Goal: Transaction & Acquisition: Purchase product/service

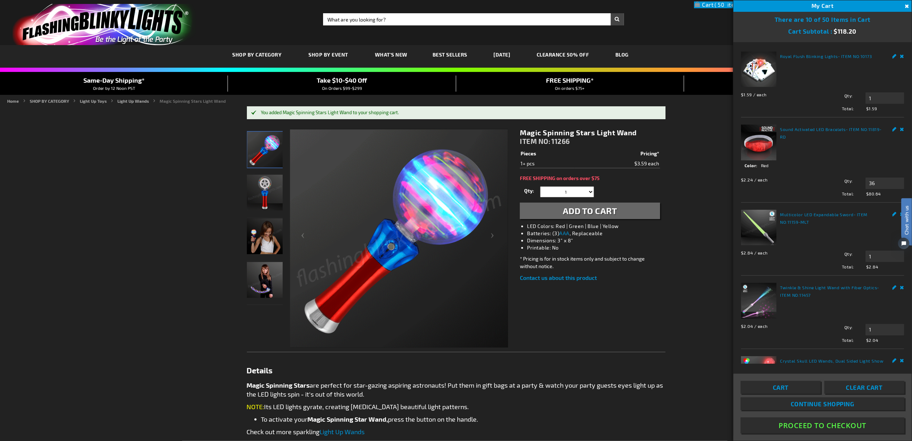
drag, startPoint x: 832, startPoint y: 425, endPoint x: 805, endPoint y: 401, distance: 36.7
click at [832, 425] on button "Proceed To Checkout" at bounding box center [823, 425] width 164 height 16
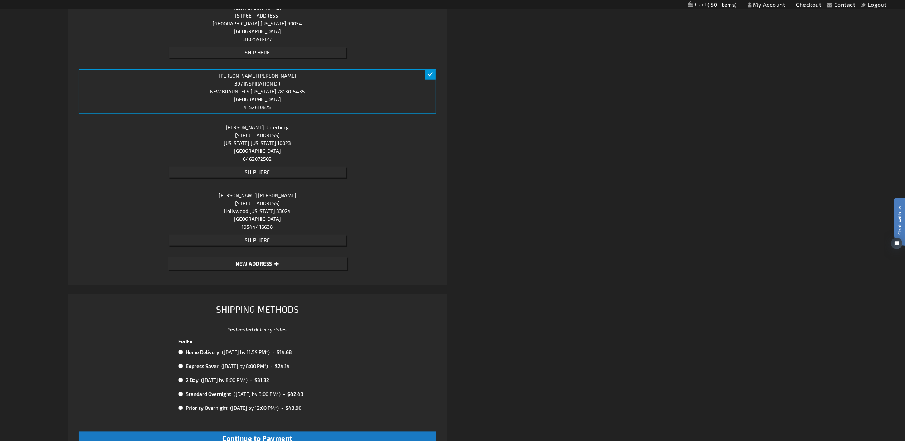
scroll to position [838, 0]
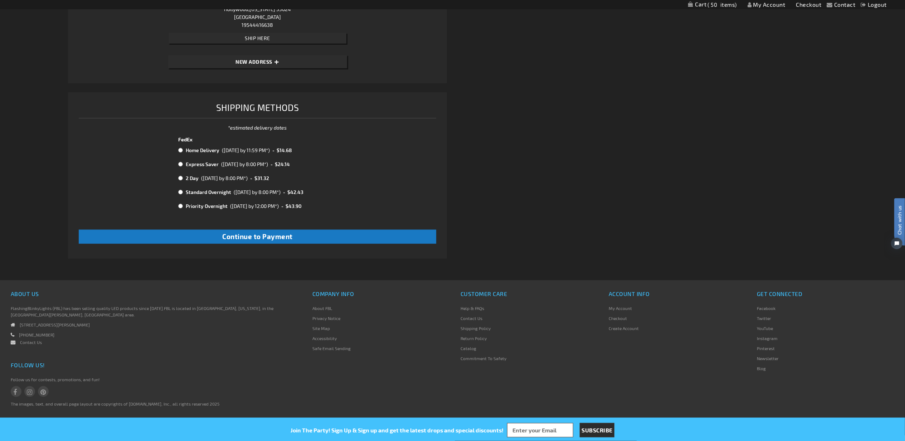
click at [180, 148] on input "radio" at bounding box center [180, 150] width 5 height 6
radio input "true"
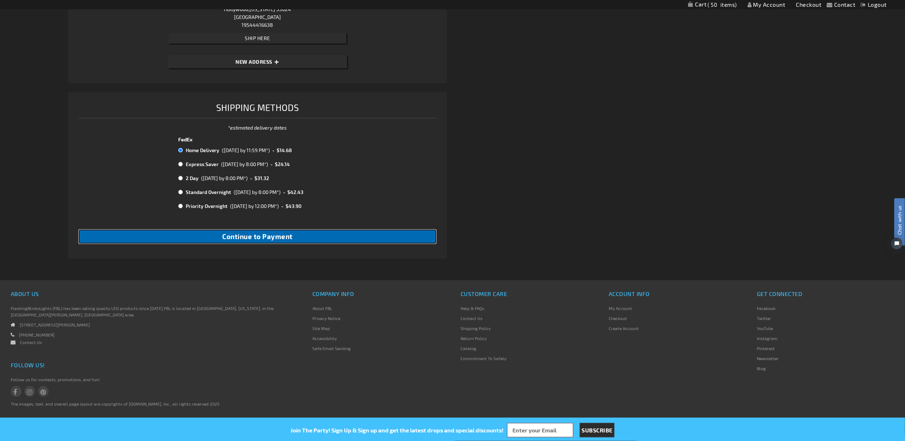
click at [249, 235] on span "Continue to Payment" at bounding box center [257, 236] width 70 height 8
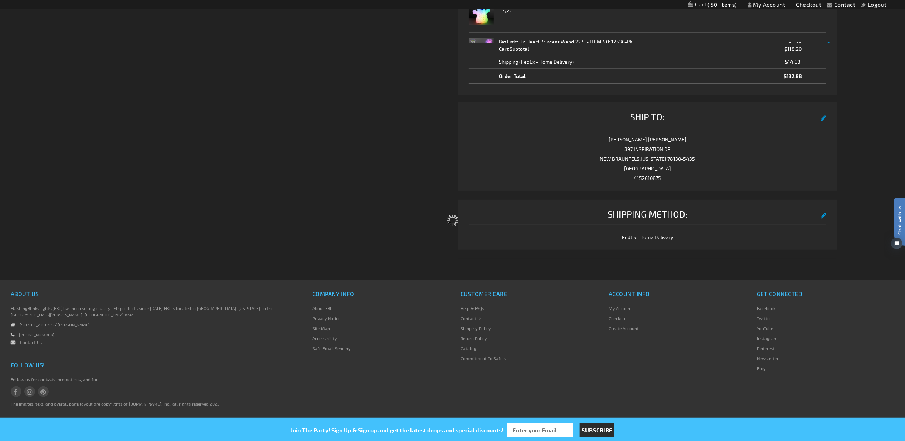
select select "560a9bff6f080f799f51085d74e1708f4973e253"
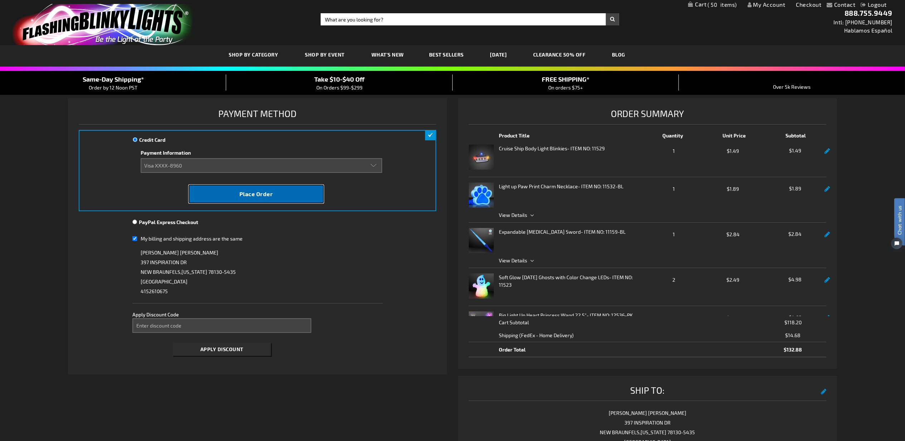
click at [246, 197] on button "Place Order" at bounding box center [256, 194] width 135 height 19
